Goal: Transaction & Acquisition: Book appointment/travel/reservation

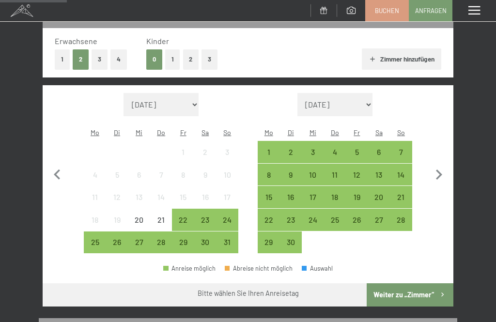
scroll to position [145, 0]
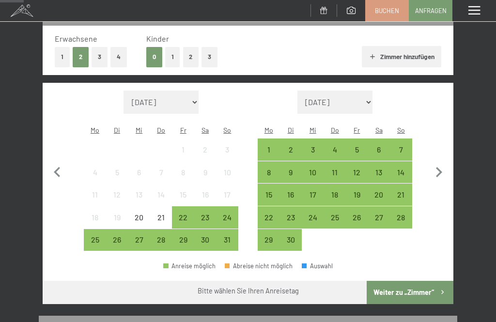
click at [444, 169] on icon "button" at bounding box center [439, 172] width 20 height 20
select select "2025-09-01"
select select "2025-10-01"
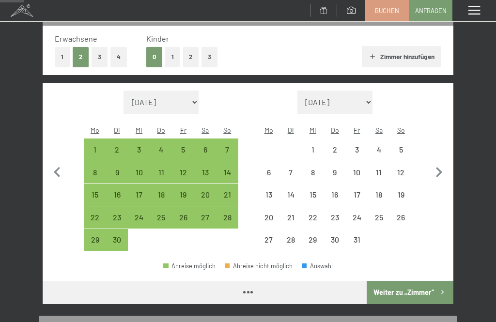
select select "2025-09-01"
select select "2025-10-01"
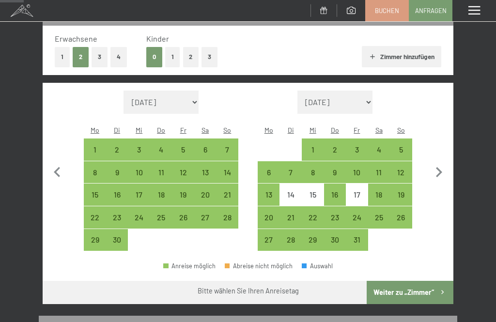
click at [335, 169] on div "9" at bounding box center [335, 179] width 20 height 20
select select "2025-09-01"
select select "2025-10-01"
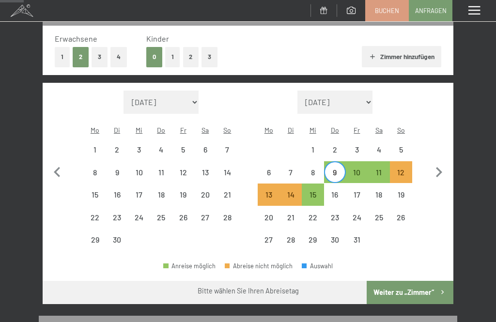
click at [311, 191] on div "15" at bounding box center [313, 201] width 20 height 20
select select "2025-09-01"
select select "2025-10-01"
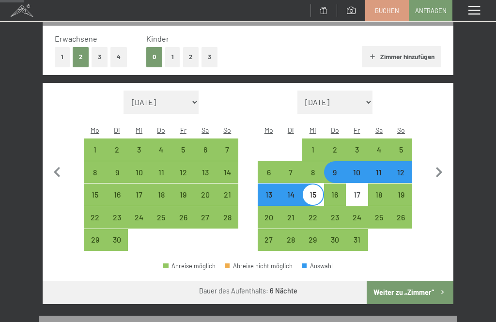
click at [437, 290] on button "Weiter zu „Zimmer“" at bounding box center [410, 292] width 87 height 23
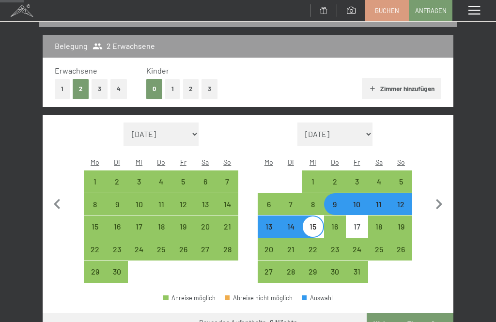
select select "2025-09-01"
select select "2025-10-01"
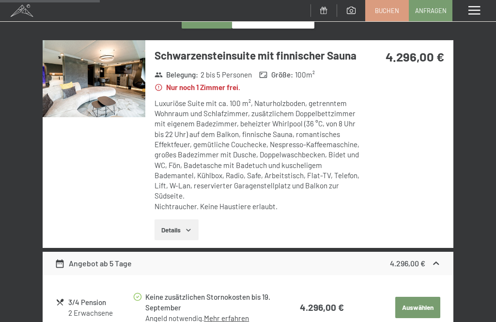
scroll to position [184, 0]
click at [84, 94] on img at bounding box center [94, 79] width 103 height 77
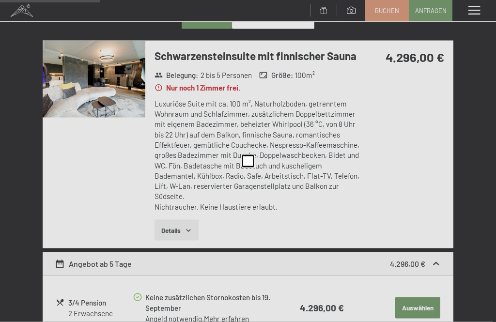
scroll to position [184, 0]
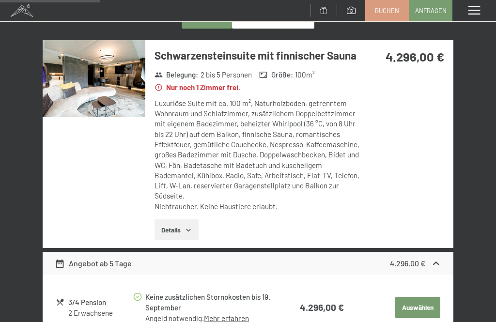
click at [485, 16] on div "Menü" at bounding box center [475, 10] width 44 height 21
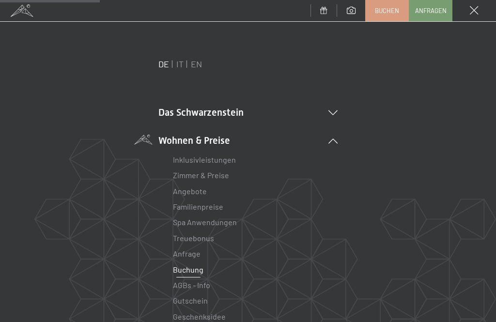
click at [193, 195] on link "Angebote" at bounding box center [190, 191] width 34 height 9
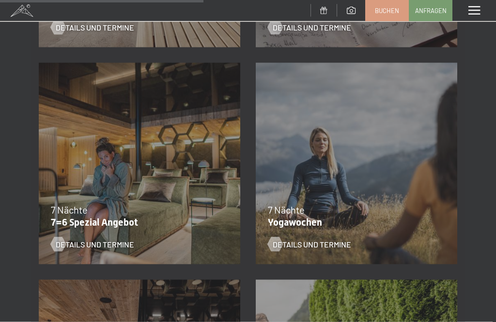
scroll to position [796, 0]
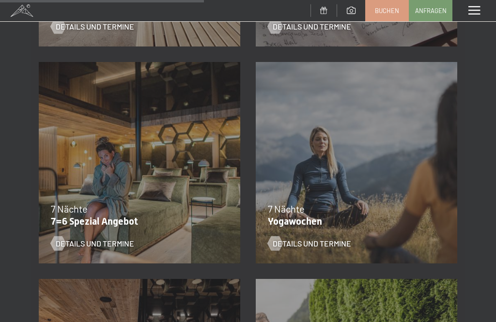
click at [108, 243] on span "Details und Termine" at bounding box center [95, 243] width 79 height 11
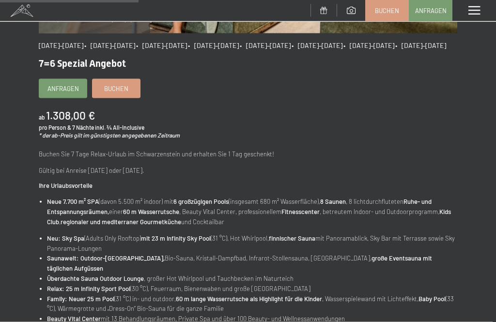
scroll to position [266, 0]
click at [126, 93] on span "Buchen" at bounding box center [116, 88] width 24 height 9
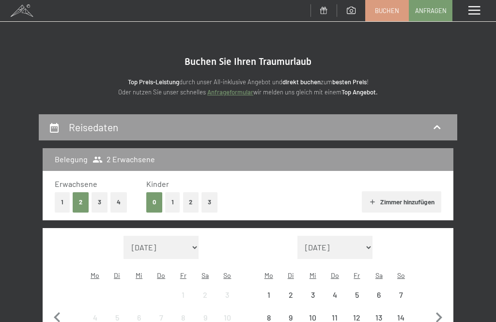
select select "2025-10-01"
select select "2025-11-01"
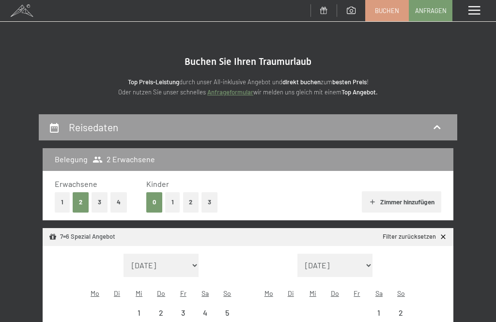
select select "2025-10-01"
select select "2025-11-01"
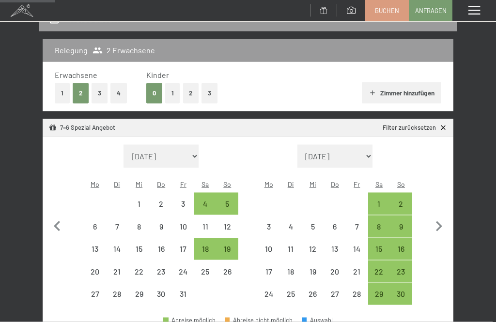
scroll to position [110, 0]
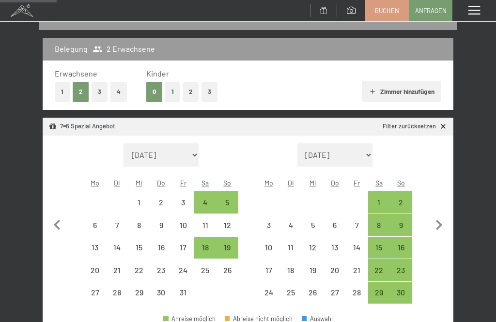
click at [206, 244] on div "18" at bounding box center [205, 254] width 20 height 20
select select "2025-10-01"
select select "2025-11-01"
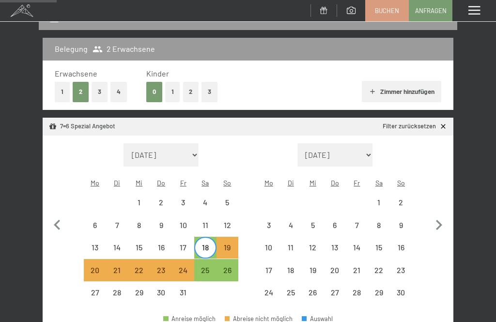
click at [204, 267] on div "25" at bounding box center [205, 277] width 20 height 20
select select "2025-10-01"
select select "2025-11-01"
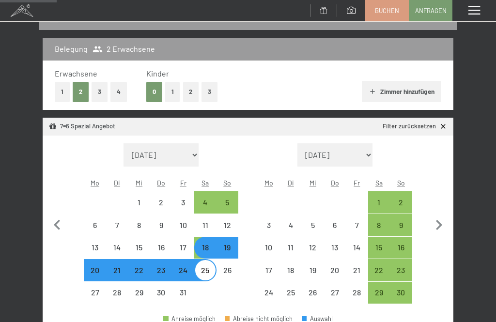
select select "2025-10-01"
select select "2025-11-01"
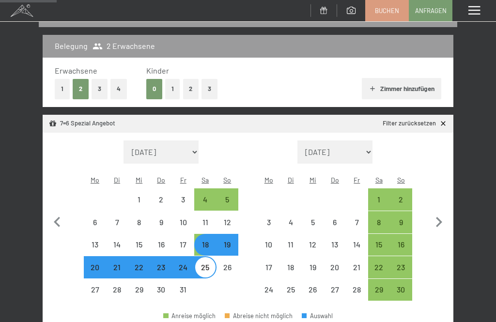
select select "2025-10-01"
select select "2025-11-01"
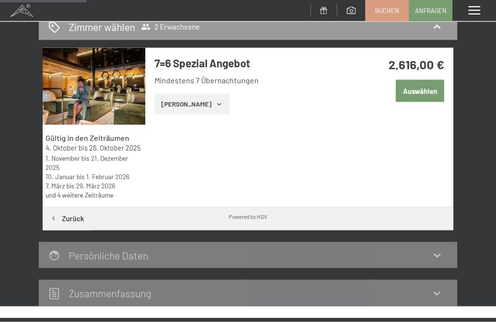
scroll to position [97, 0]
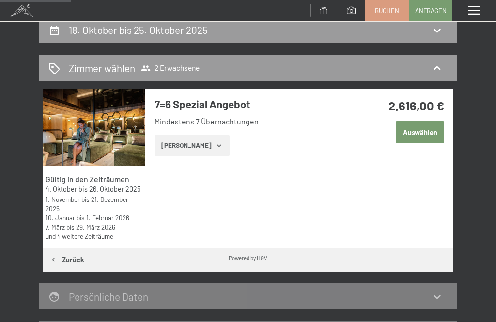
click at [427, 135] on button "Auswählen" at bounding box center [420, 132] width 48 height 22
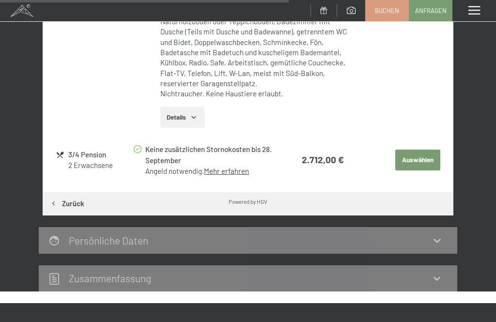
scroll to position [683, 0]
